Goal: Find specific page/section: Find specific page/section

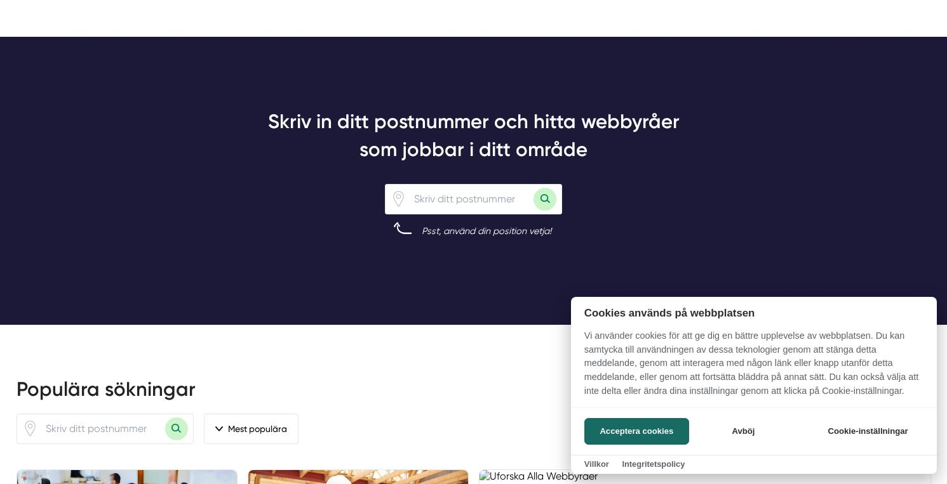
scroll to position [957, 0]
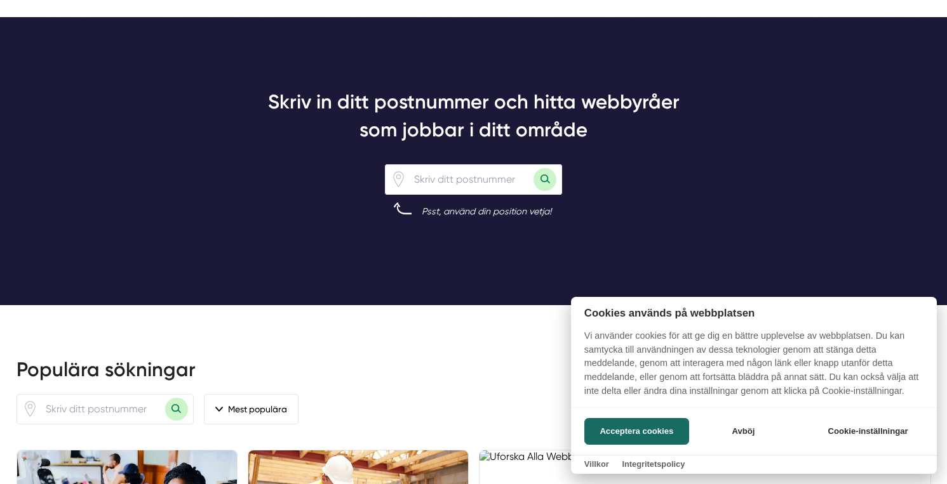
click at [427, 170] on div at bounding box center [473, 242] width 947 height 484
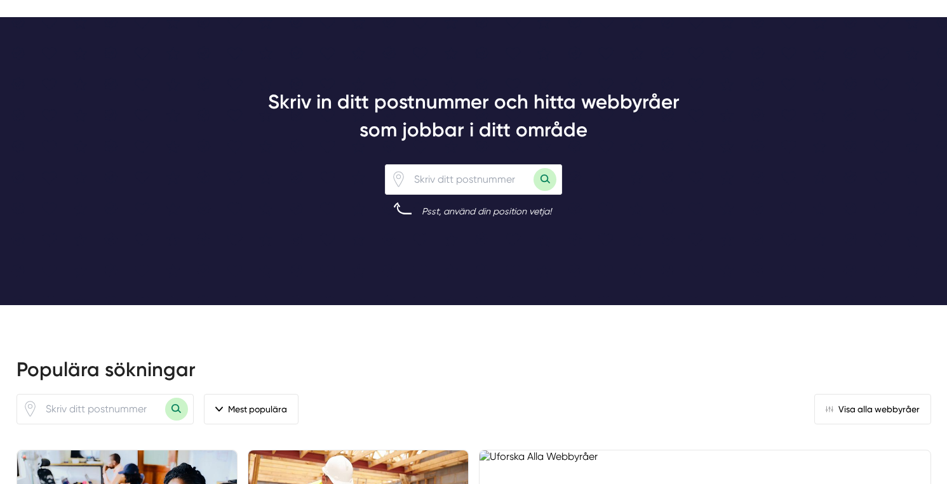
click at [432, 182] on input "number" at bounding box center [469, 179] width 127 height 29
type input "11338"
click at [552, 179] on button "Sök med postnummer" at bounding box center [544, 179] width 23 height 23
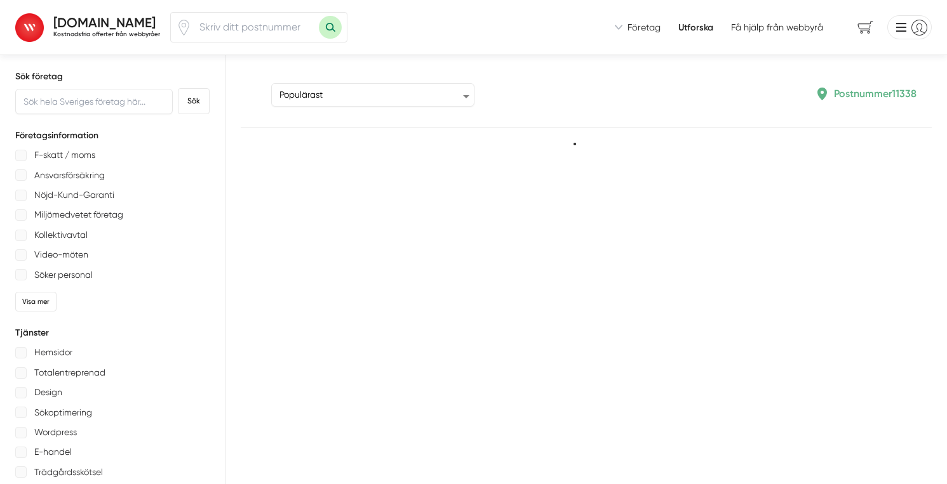
type input "11338"
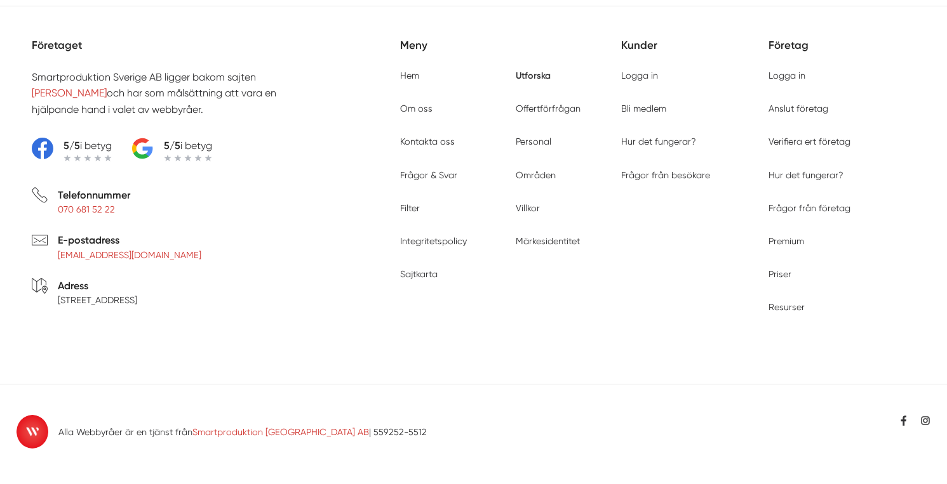
scroll to position [5213, 0]
